Goal: Task Accomplishment & Management: Manage account settings

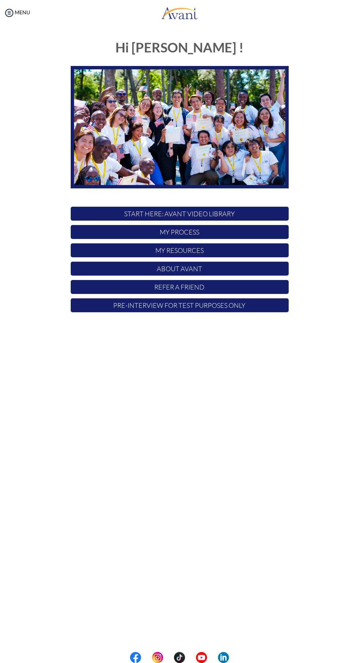
click at [235, 229] on p "My Process" at bounding box center [180, 232] width 218 height 14
click at [240, 234] on p "My Process" at bounding box center [180, 232] width 218 height 14
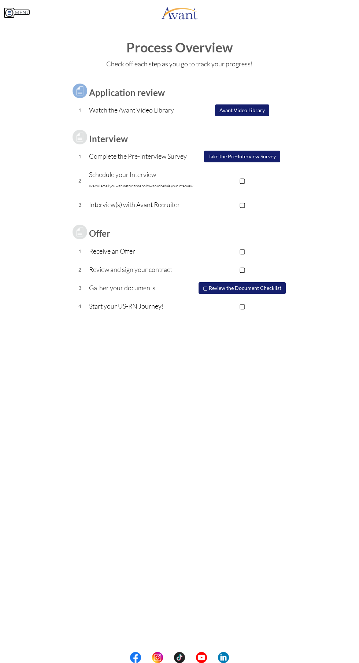
click at [9, 12] on img at bounding box center [9, 12] width 11 height 11
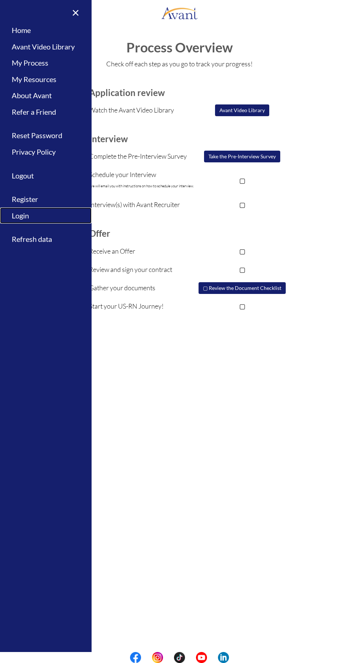
click at [18, 218] on link "Login" at bounding box center [46, 216] width 92 height 16
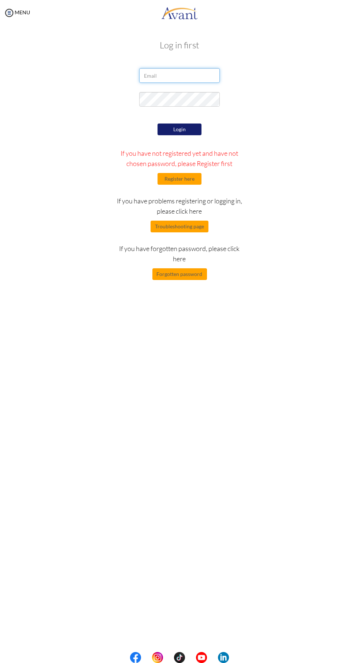
click at [150, 78] on input "email" at bounding box center [179, 75] width 81 height 15
type input "angwenyicharles1@gmail.com"
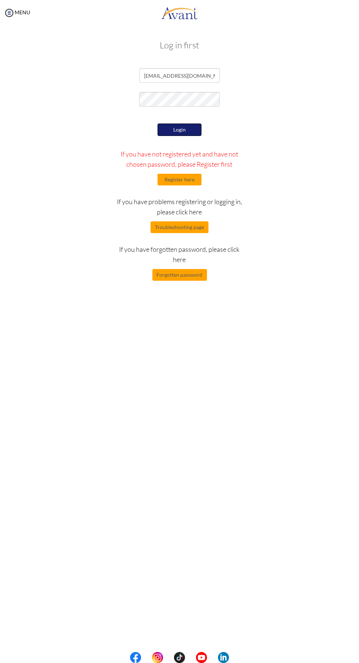
click at [180, 129] on button "Login" at bounding box center [180, 130] width 44 height 12
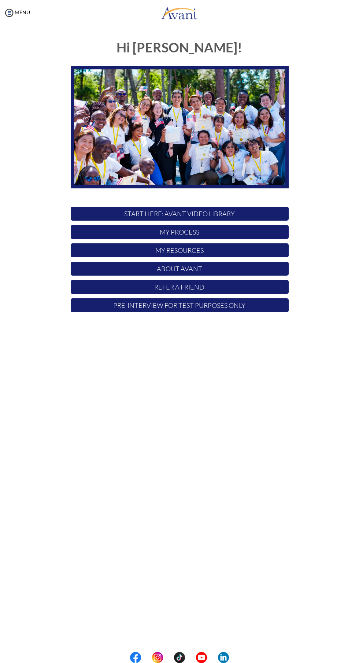
click at [223, 214] on p "START HERE: Avant Video Library" at bounding box center [180, 214] width 218 height 14
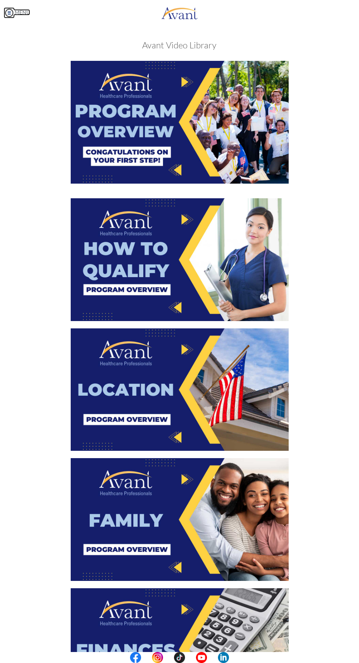
click at [9, 14] on img at bounding box center [9, 12] width 11 height 11
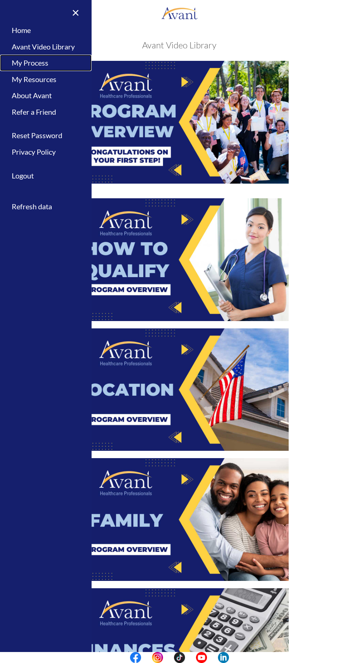
click at [22, 65] on link "My Process" at bounding box center [46, 63] width 92 height 16
